Goal: Find contact information: Find contact information

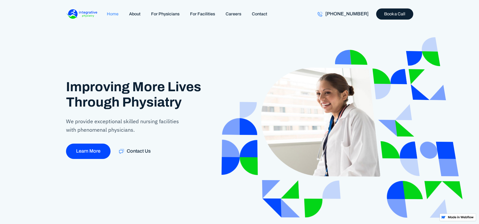
click at [201, 66] on div "Improving More Lives Through Physiatry We provide exceptional skilled nursing f…" at bounding box center [240, 120] width 424 height 191
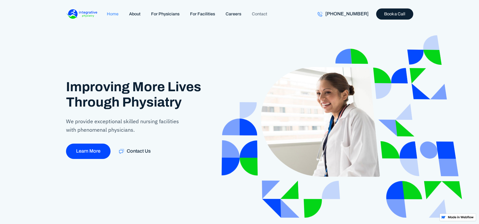
click at [253, 16] on link "Contact" at bounding box center [259, 13] width 26 height 11
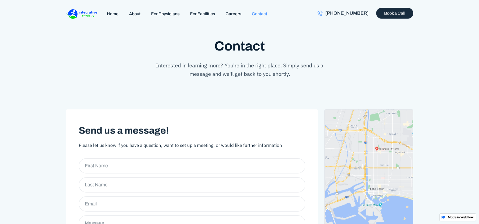
scroll to position [10, 0]
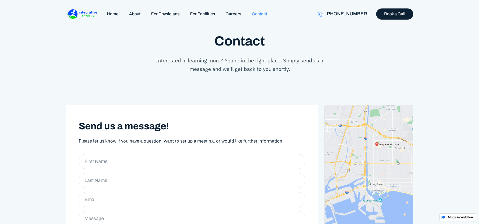
click at [195, 94] on div "Send us a message! Please let us know if you have a question, want to set up a …" at bounding box center [239, 214] width 479 height 263
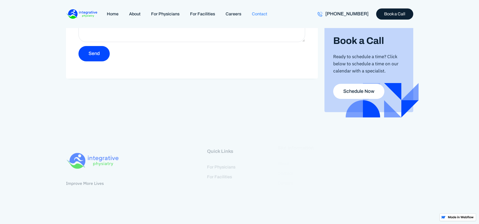
scroll to position [246, 0]
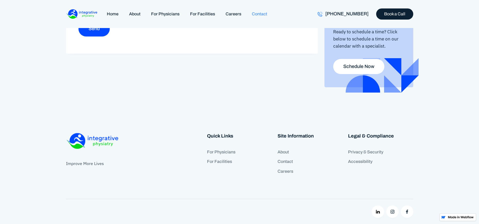
click at [149, 119] on div "Improve More Lives Quick Links For Physicians For Facilities Site Information A…" at bounding box center [239, 167] width 479 height 115
click at [288, 161] on link "Contact" at bounding box center [309, 162] width 65 height 10
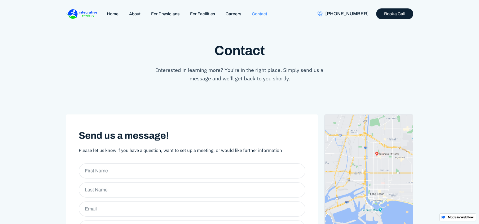
click at [158, 94] on div "Send us a message! Please let us know if you have a question, want to set up a …" at bounding box center [239, 223] width 479 height 263
click at [411, 82] on div "Contact Interested in learning more? You're in the right place. Simply send us …" at bounding box center [239, 59] width 347 height 68
